Goal: Task Accomplishment & Management: Complete application form

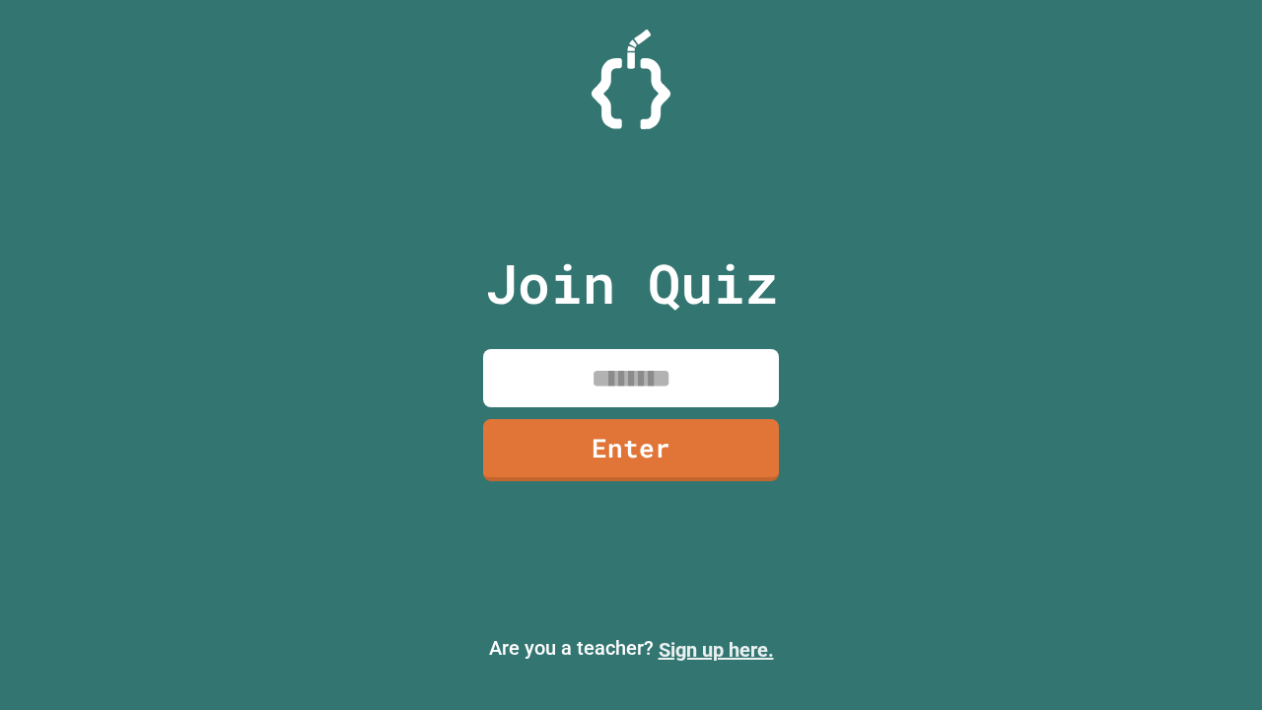
click at [716, 650] on link "Sign up here." at bounding box center [715, 650] width 115 height 24
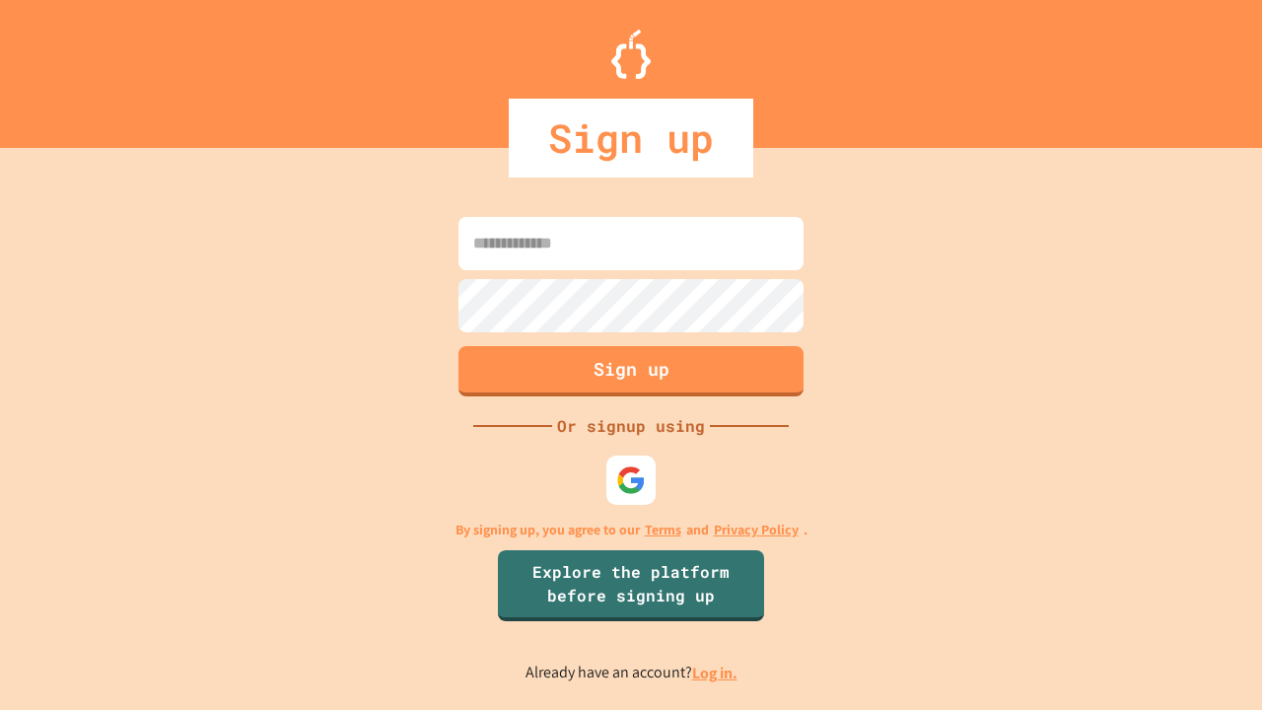
click at [716, 672] on link "Log in." at bounding box center [714, 672] width 45 height 21
